Goal: Browse casually: Explore the website without a specific task or goal

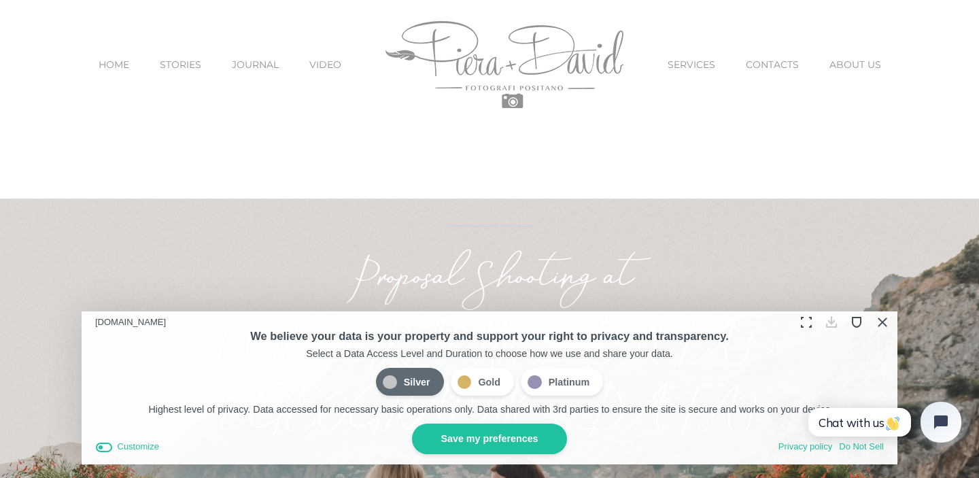
click at [882, 320] on button "Close Cookie Compliance" at bounding box center [881, 322] width 21 height 21
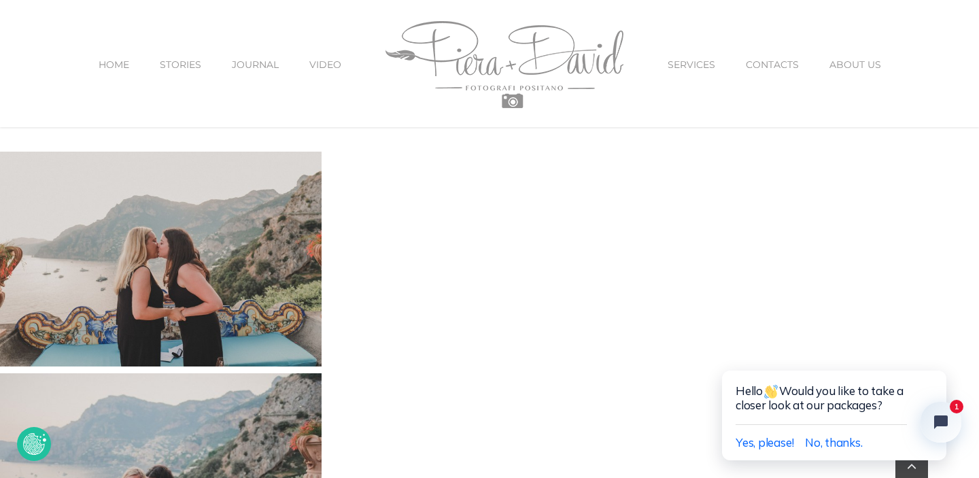
scroll to position [1347, 0]
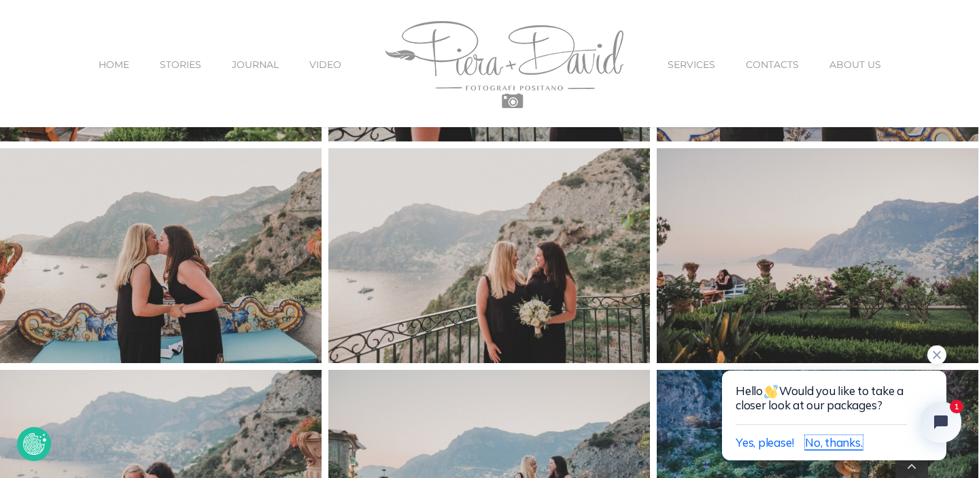
click at [842, 447] on span "No, thanks." at bounding box center [833, 442] width 57 height 14
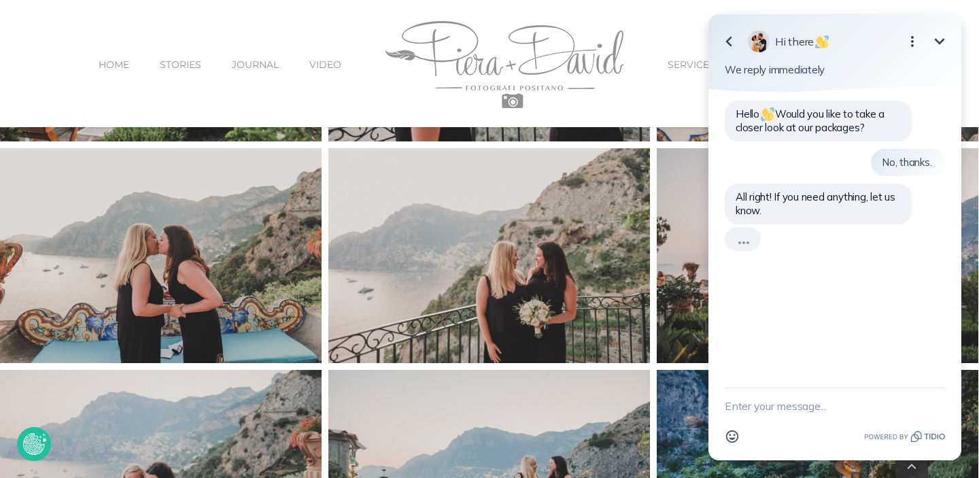
click at [939, 37] on icon "Minimize" at bounding box center [940, 41] width 16 height 16
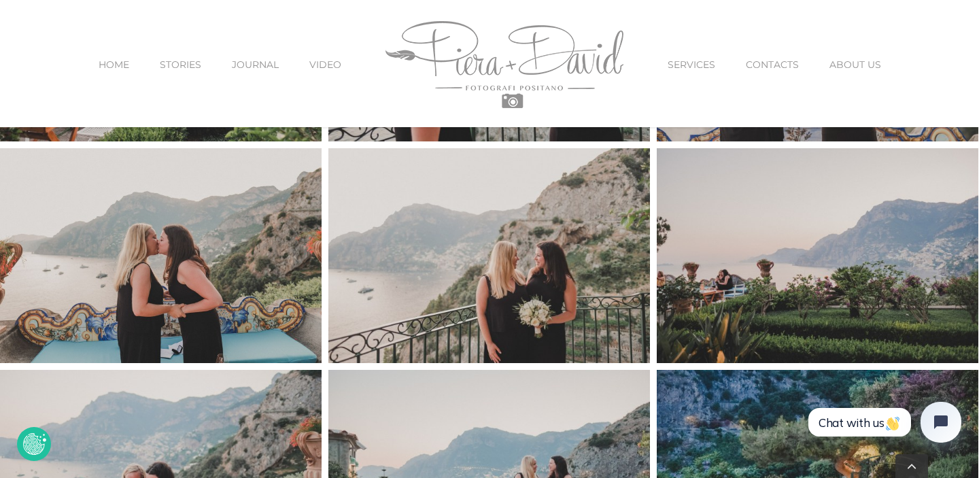
scroll to position [1350, 0]
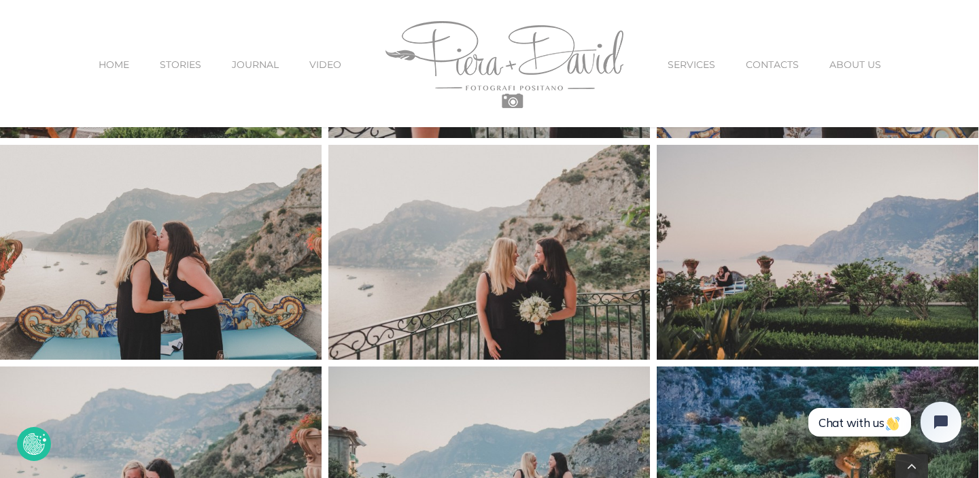
click at [254, 252] on img "blair+dani-7" at bounding box center [161, 252] width 322 height 215
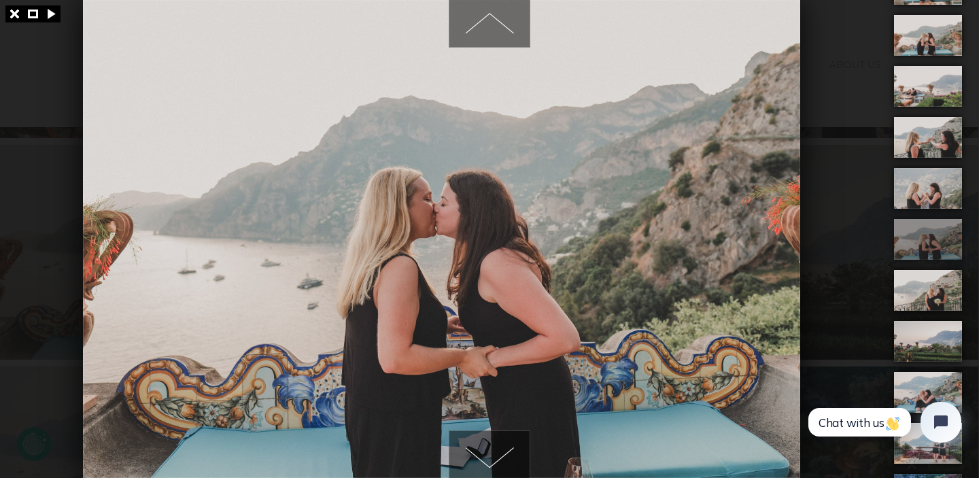
click at [492, 473] on span at bounding box center [490, 454] width 80 height 47
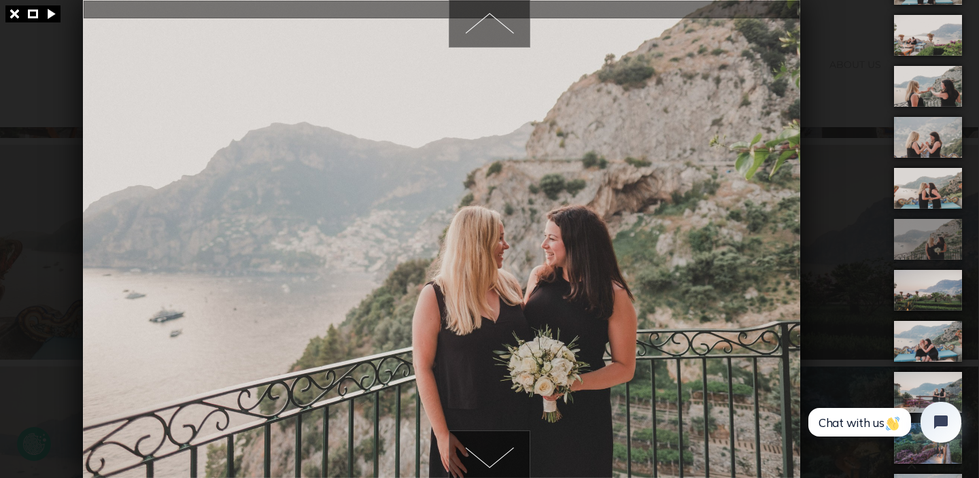
click at [492, 473] on span at bounding box center [490, 454] width 80 height 47
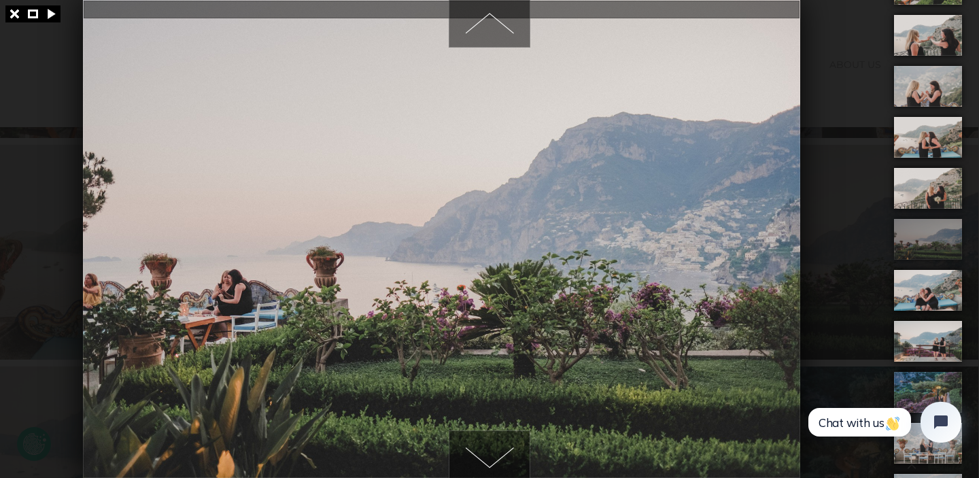
click at [492, 473] on span at bounding box center [490, 454] width 80 height 47
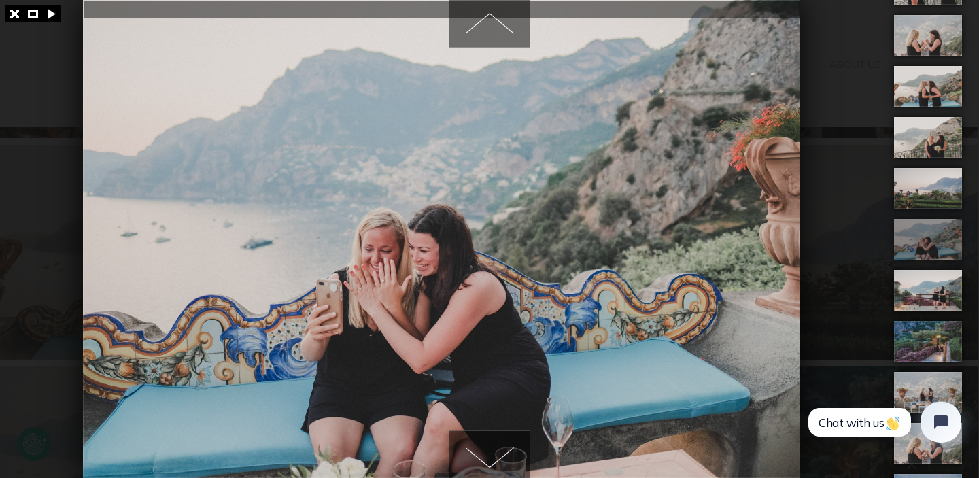
click at [492, 473] on span at bounding box center [490, 454] width 80 height 47
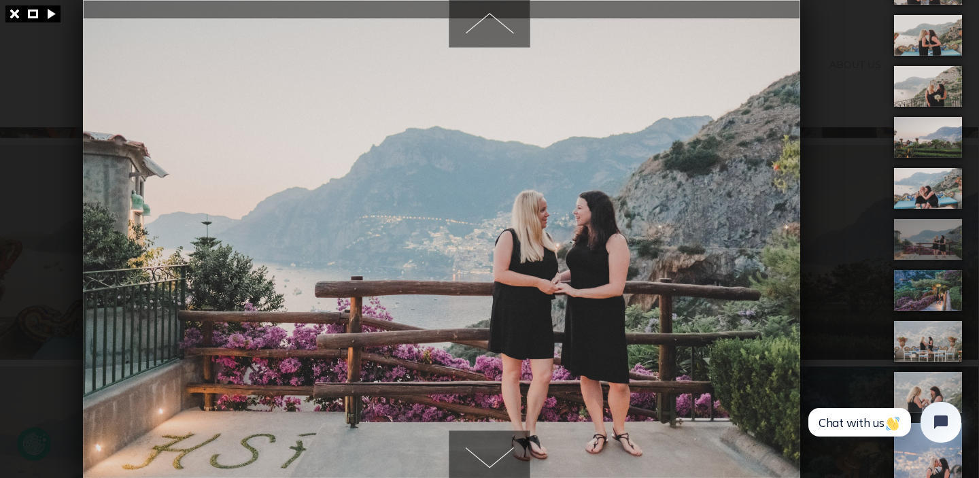
click at [492, 473] on span at bounding box center [490, 454] width 80 height 47
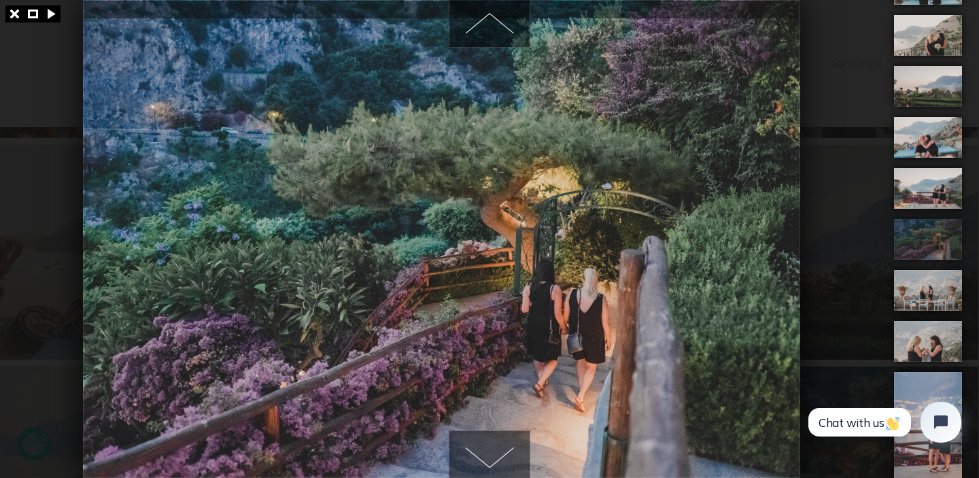
click at [492, 473] on span at bounding box center [490, 454] width 80 height 47
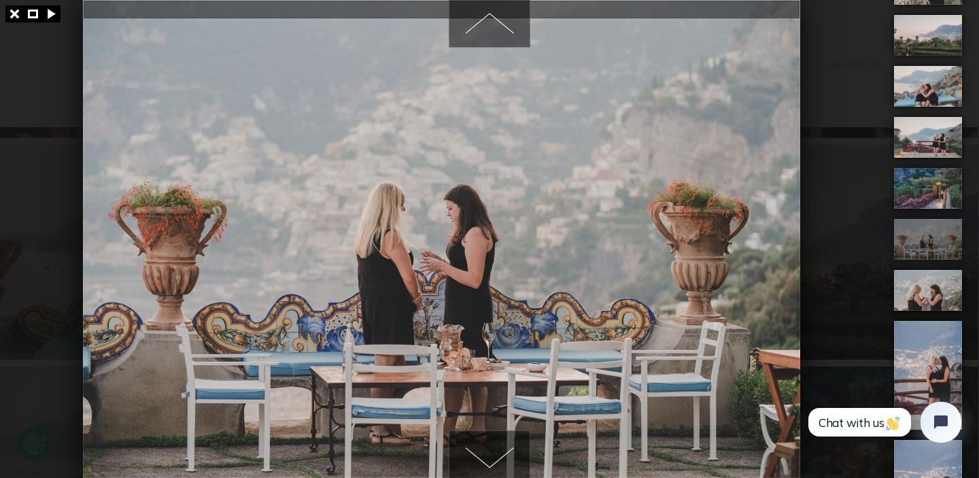
click at [492, 473] on span at bounding box center [490, 454] width 80 height 47
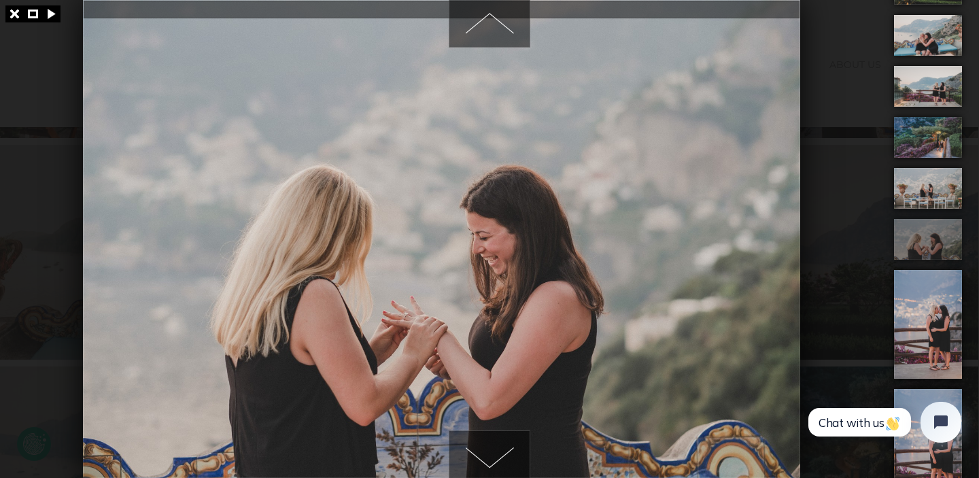
click at [492, 473] on span at bounding box center [490, 454] width 80 height 47
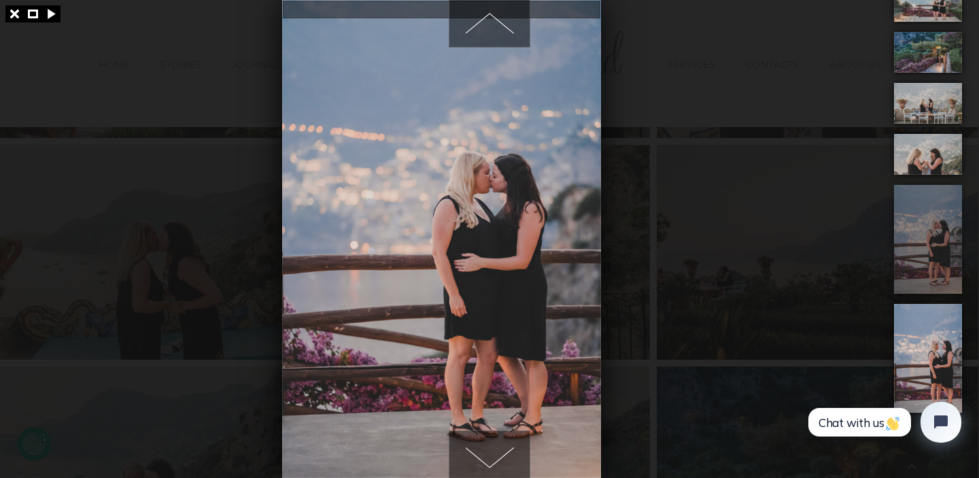
click at [492, 473] on span at bounding box center [490, 454] width 80 height 47
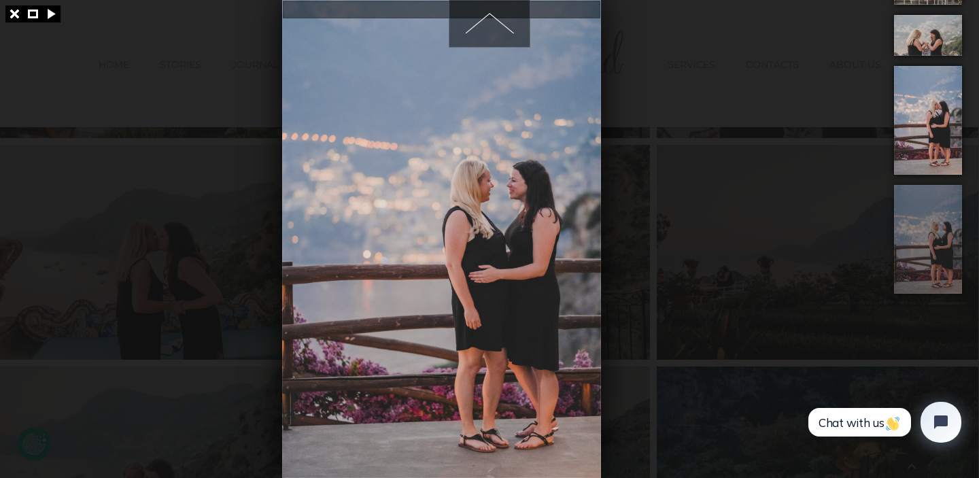
click at [492, 473] on img at bounding box center [441, 239] width 319 height 478
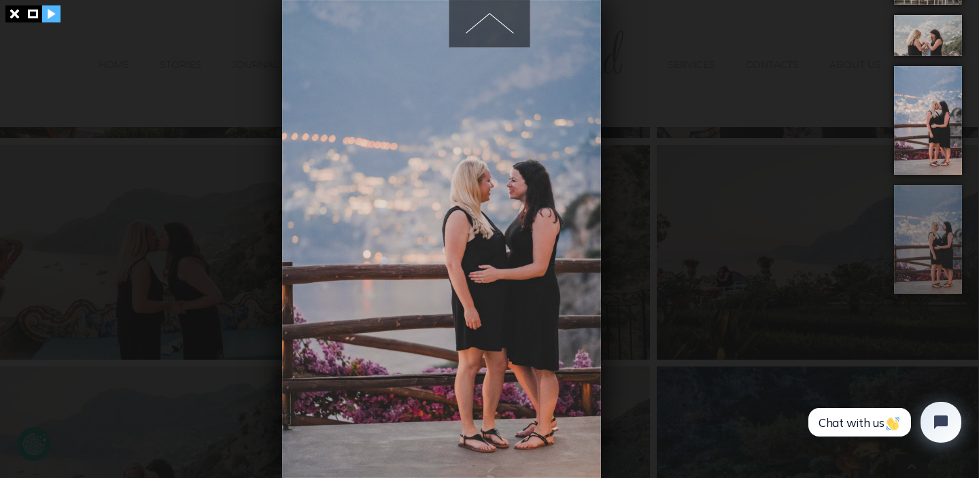
click at [49, 15] on link at bounding box center [51, 13] width 18 height 17
click at [15, 11] on link at bounding box center [14, 13] width 18 height 17
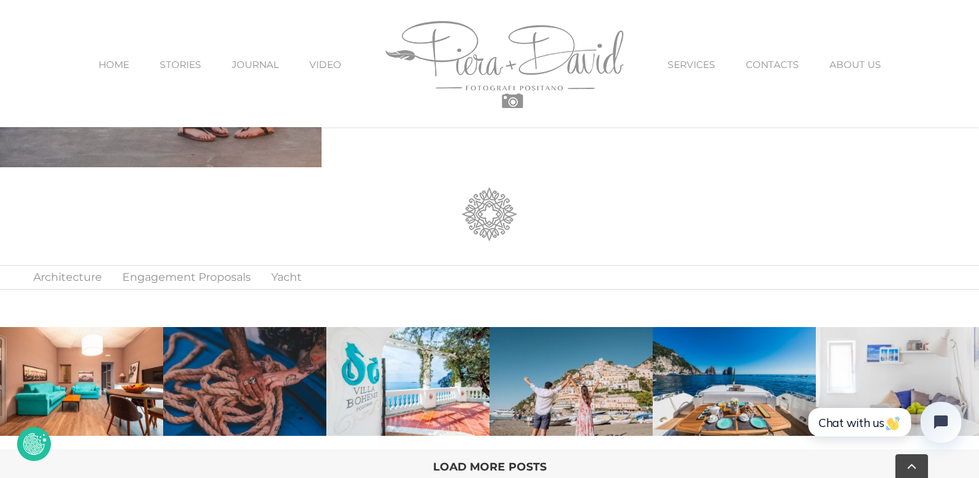
scroll to position [2499, 0]
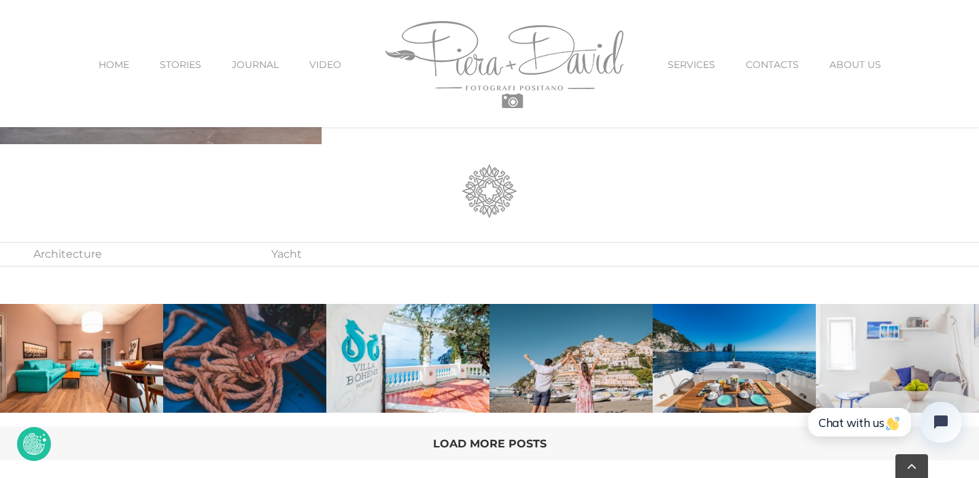
click at [171, 243] on link "Engagement Proposals" at bounding box center [186, 254] width 129 height 23
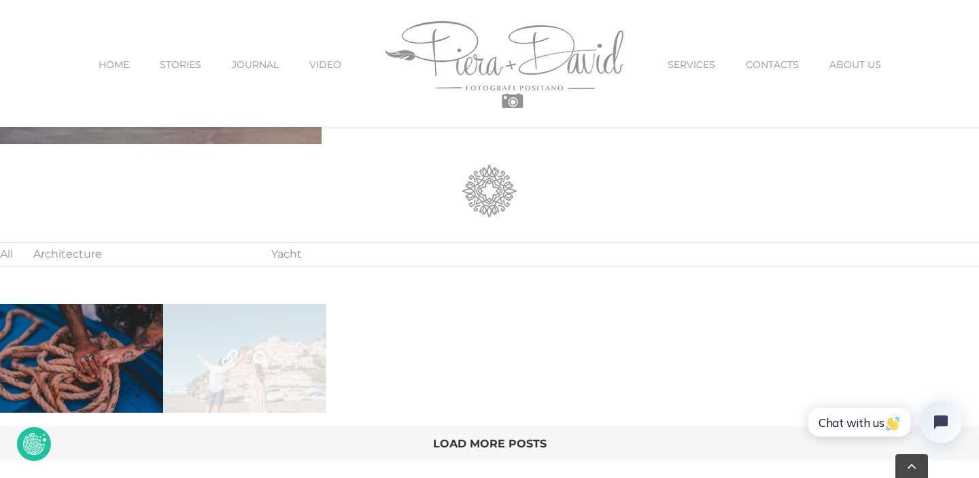
click at [231, 346] on link "Couple Shooting in [GEOGRAPHIC_DATA]" at bounding box center [230, 358] width 24 height 24
click at [266, 346] on link "Gallery" at bounding box center [260, 358] width 24 height 24
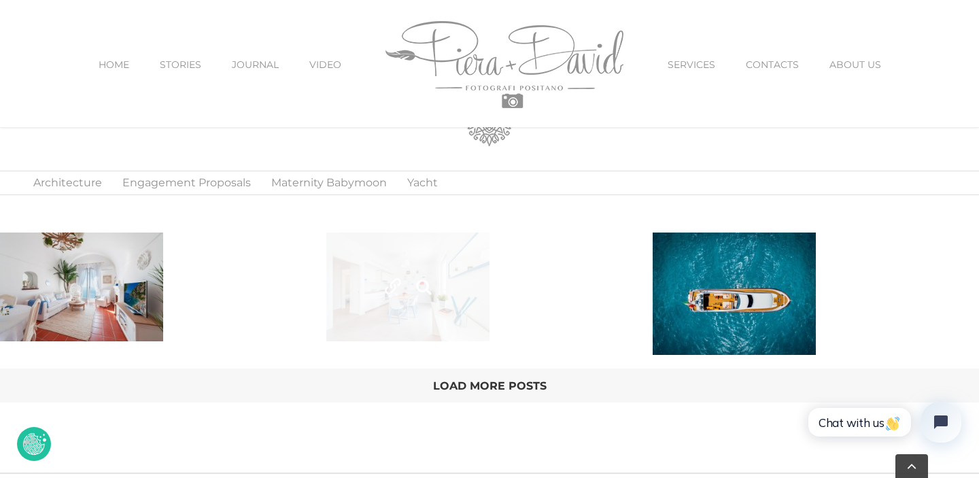
scroll to position [2527, 0]
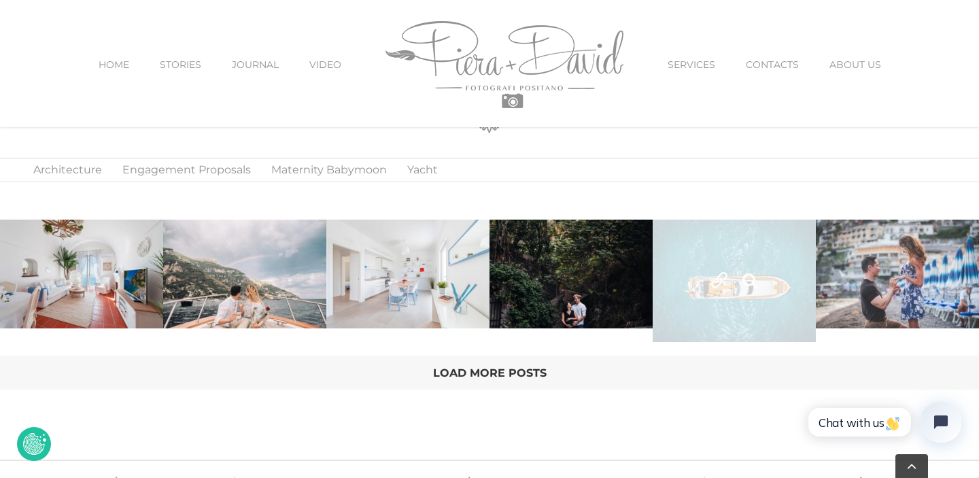
click at [673, 282] on link "Yacht | 38WJ" at bounding box center [734, 281] width 163 height 122
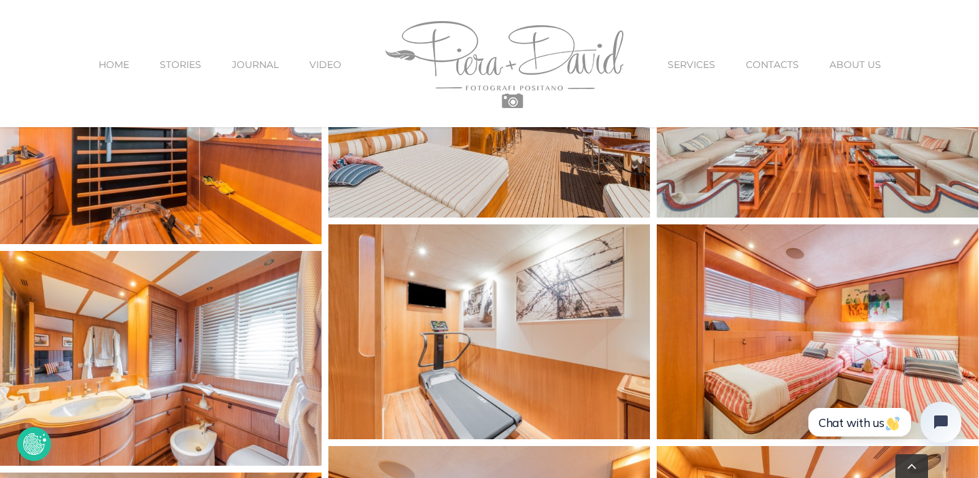
scroll to position [1279, 0]
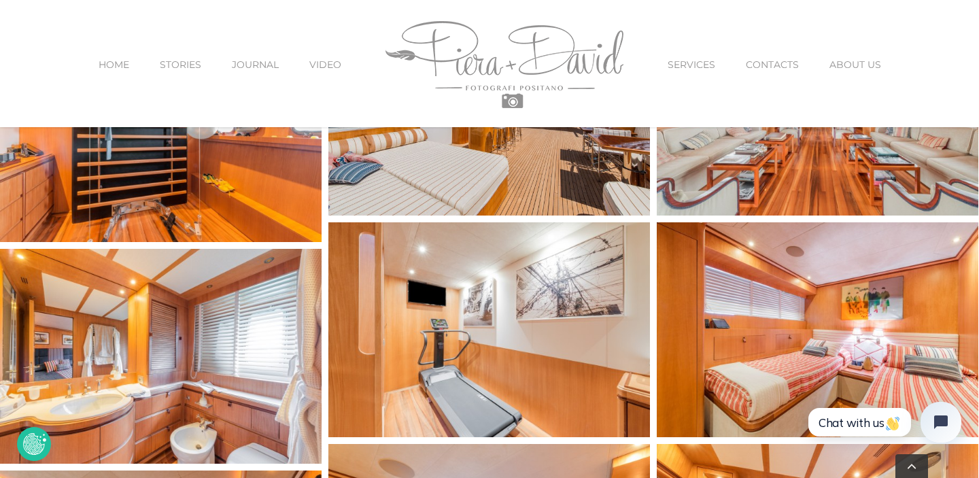
click at [183, 60] on span "STORIES" at bounding box center [180, 65] width 41 height 10
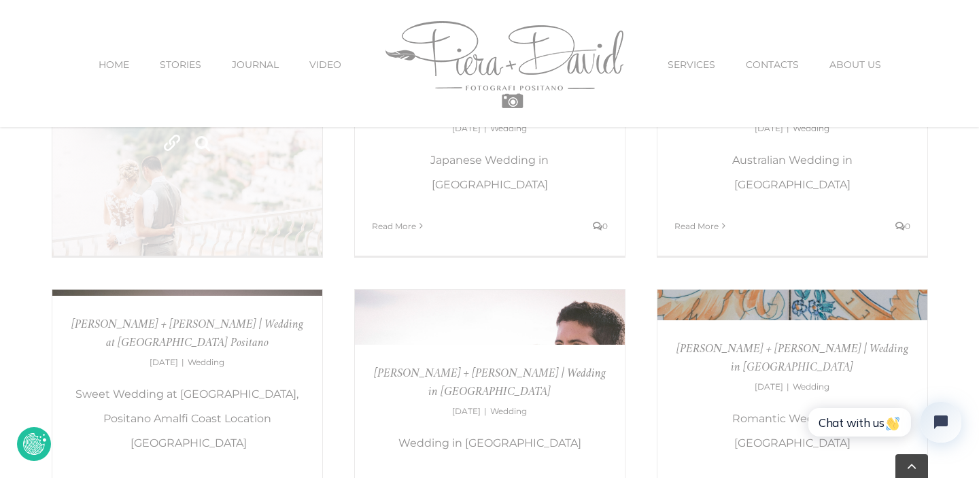
scroll to position [1281, 0]
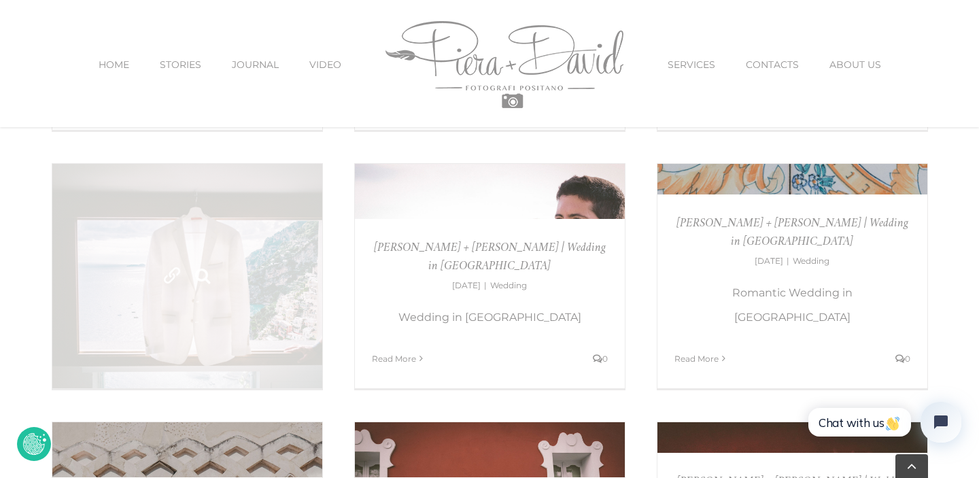
click at [165, 226] on link "Erik + Kristen | Wedding at Villa Oliviero Positano" at bounding box center [187, 276] width 270 height 224
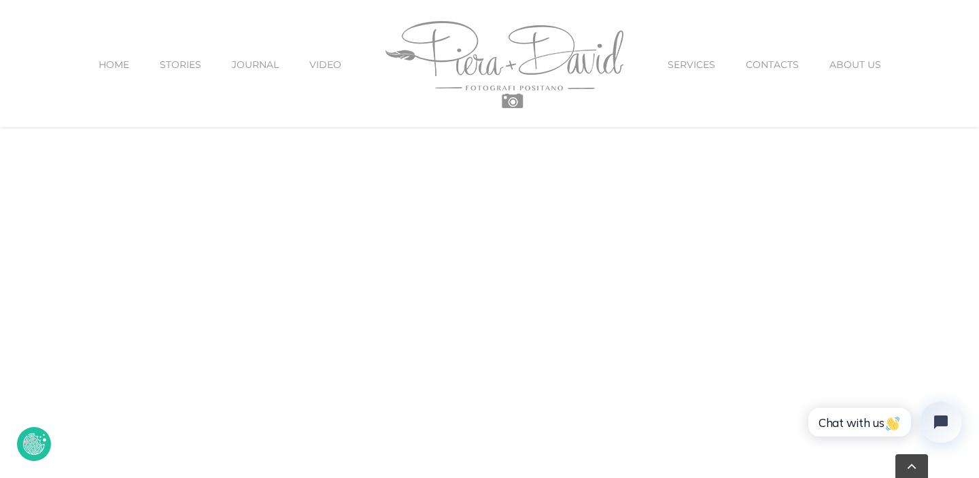
scroll to position [1824, 0]
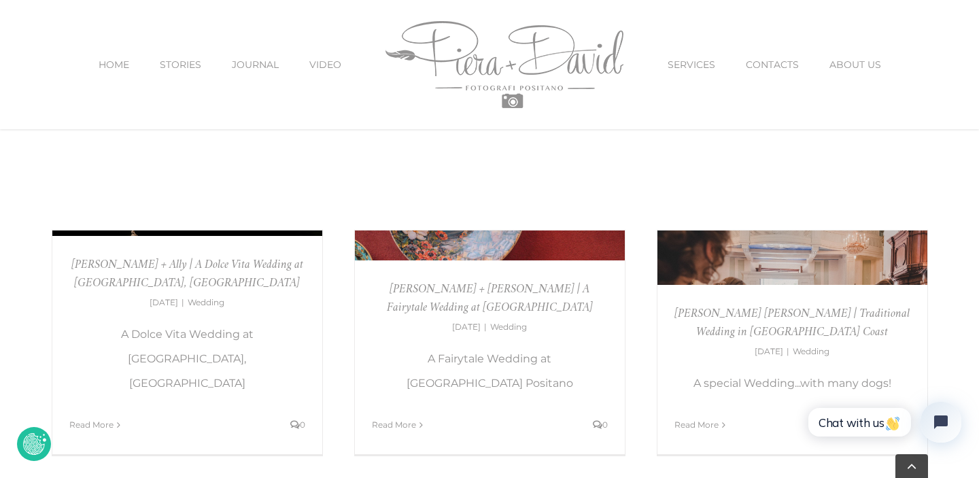
scroll to position [337, 0]
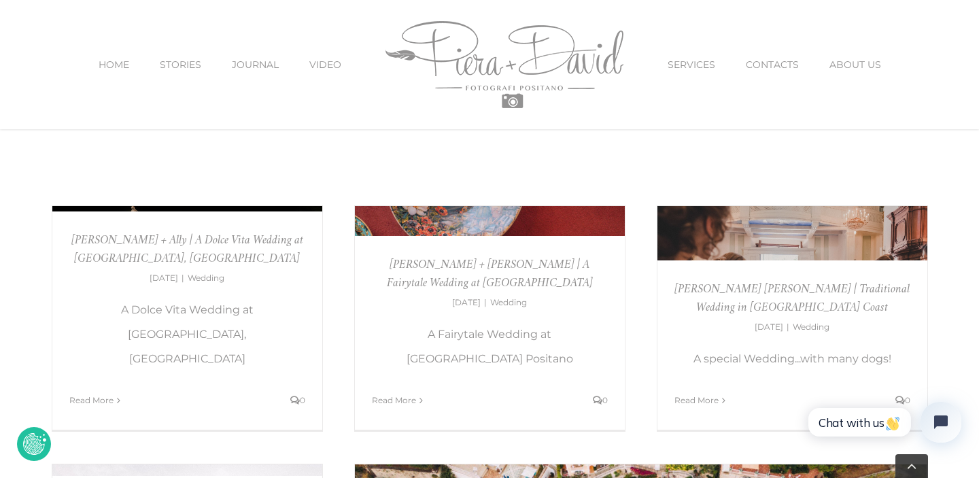
click at [252, 60] on span "JOURNAL" at bounding box center [255, 65] width 47 height 10
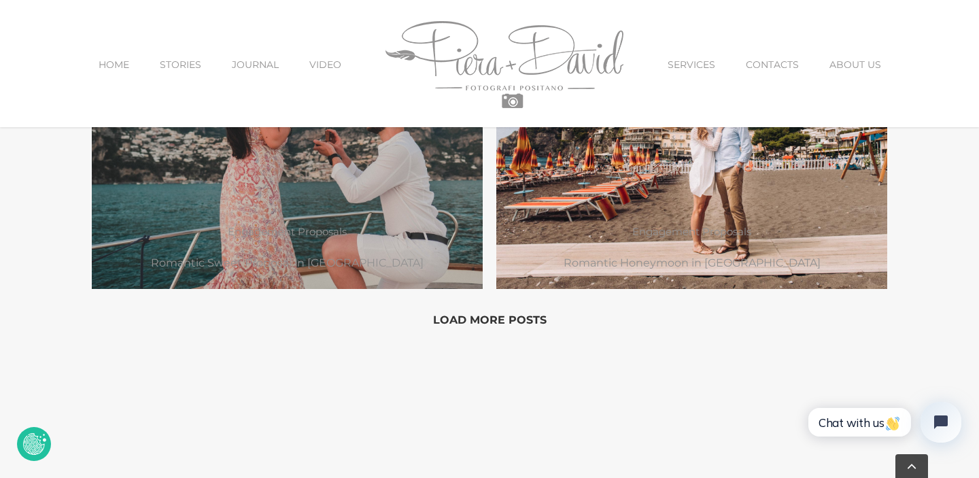
scroll to position [1279, 0]
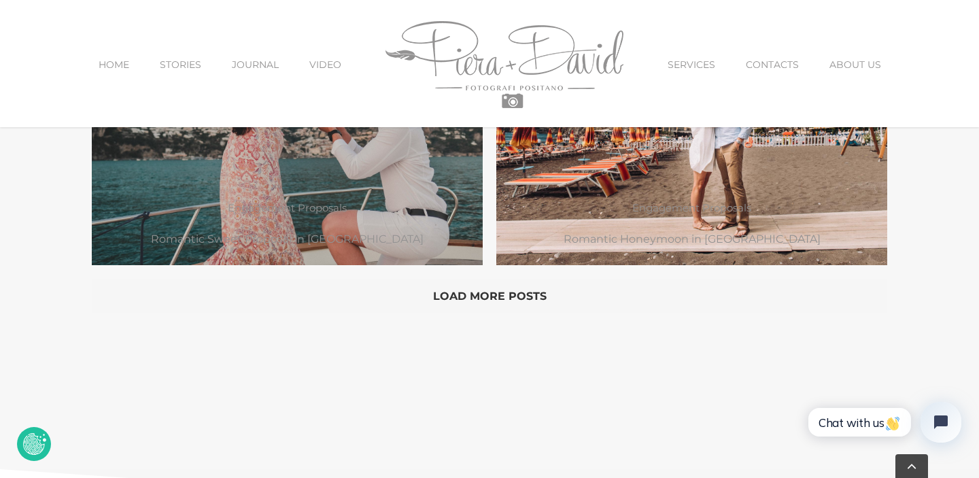
click at [477, 291] on button "Load More Posts" at bounding box center [490, 296] width 796 height 34
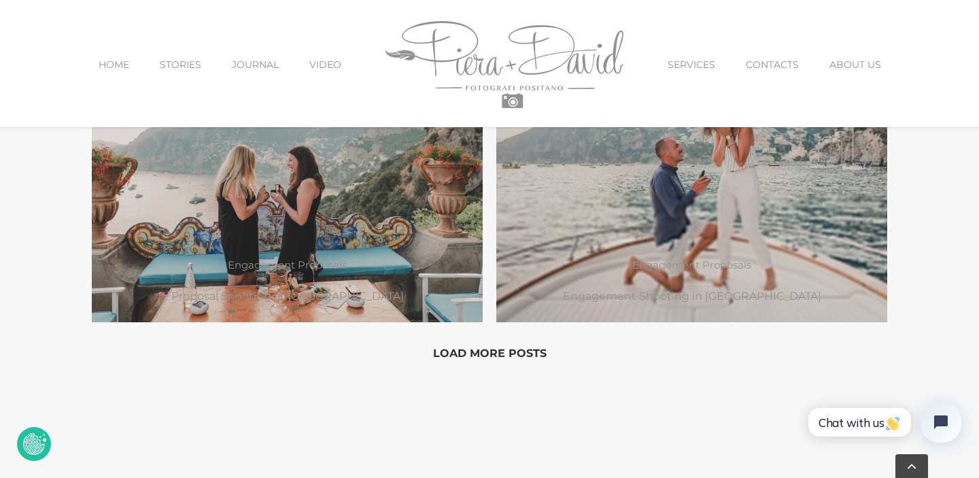
scroll to position [1884, 0]
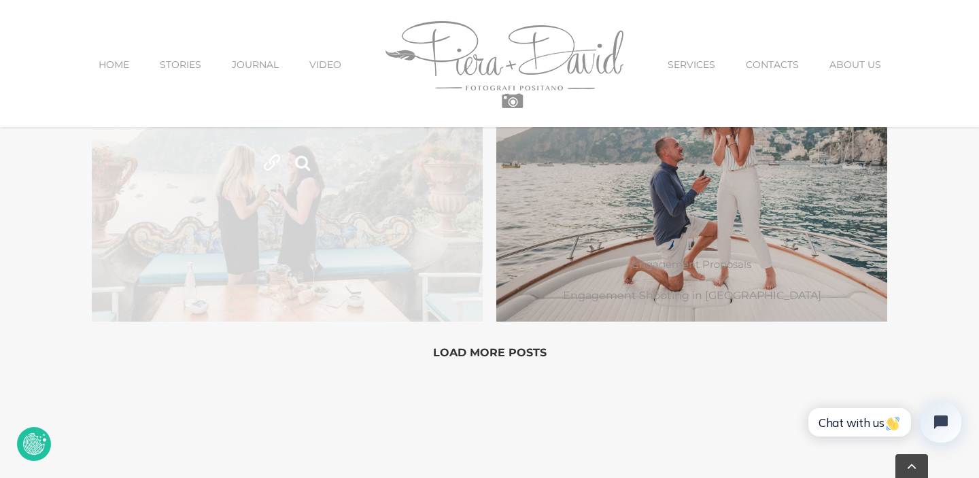
click at [423, 214] on link "Proposal at Hotel San Pietro, Positano" at bounding box center [287, 163] width 391 height 317
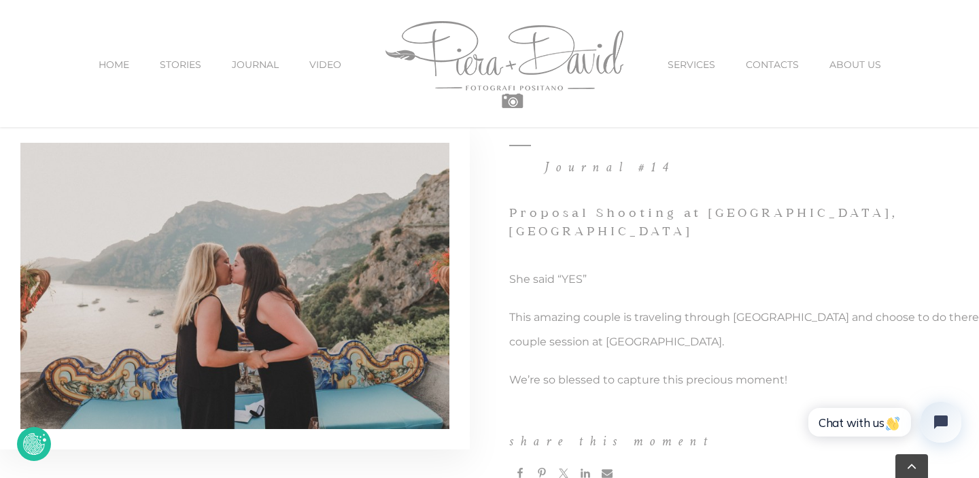
scroll to position [431, 0]
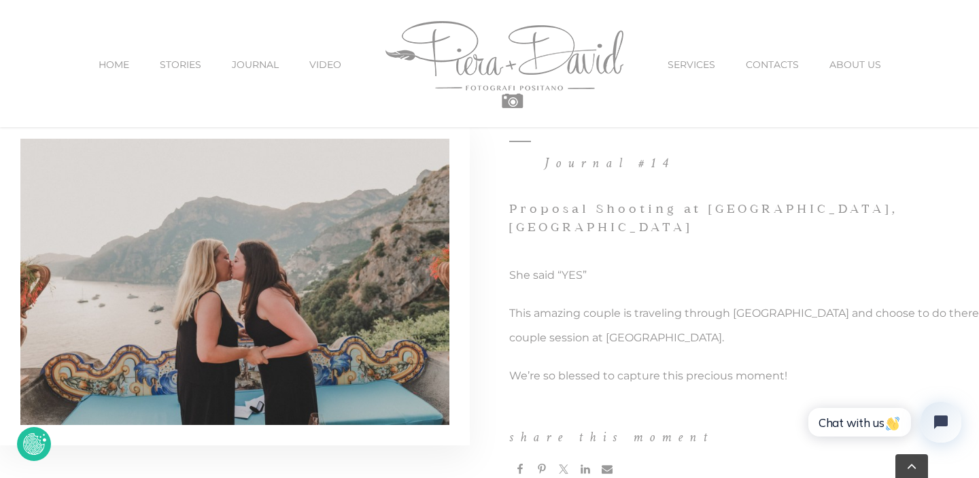
click at [330, 56] on link "VIDEO" at bounding box center [325, 64] width 32 height 57
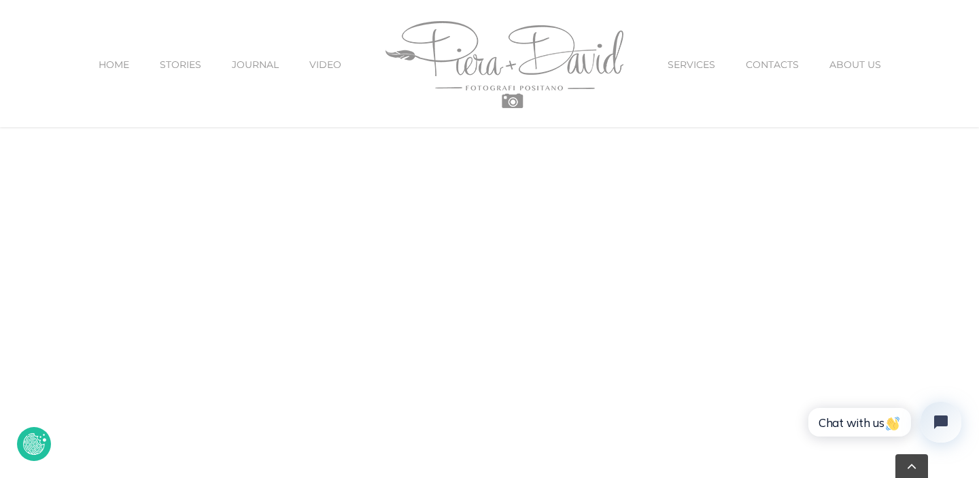
scroll to position [4225, 0]
